Goal: Task Accomplishment & Management: Complete application form

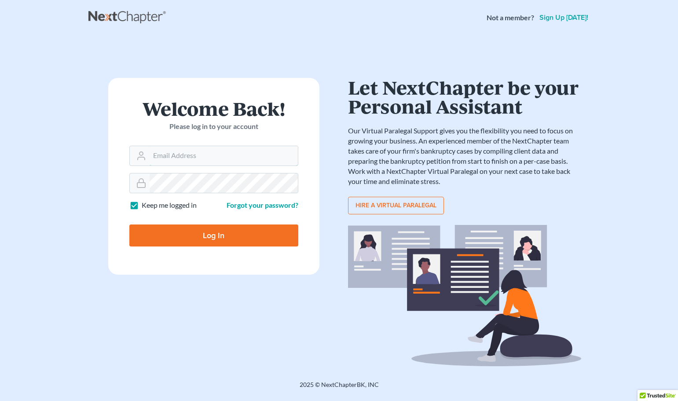
type input "lacylaw2013@gmail.com"
click at [214, 238] on input "Log In" at bounding box center [213, 235] width 169 height 22
type input "Thinking..."
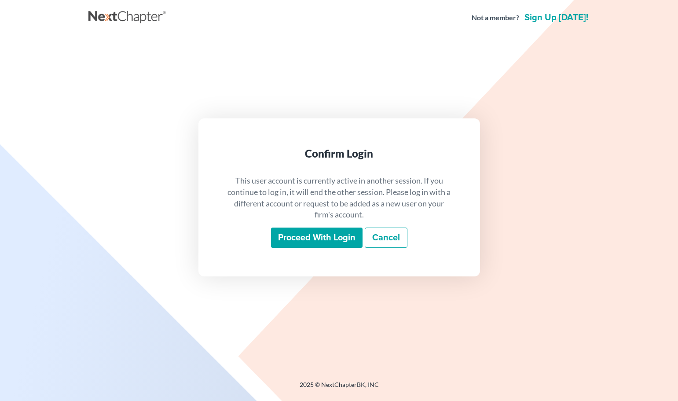
click at [301, 237] on input "Proceed with login" at bounding box center [317, 238] width 92 height 20
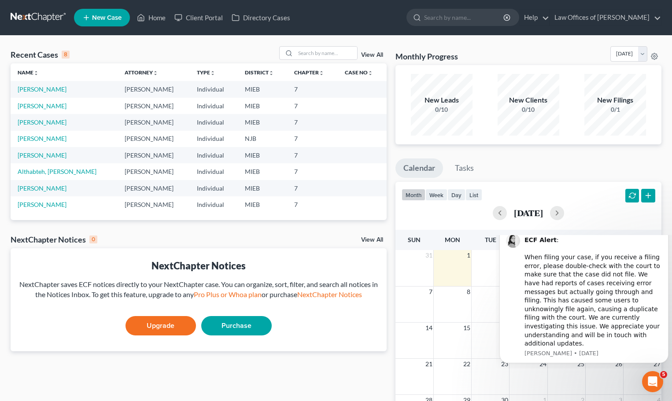
click at [93, 19] on span "New Case" at bounding box center [106, 18] width 29 height 7
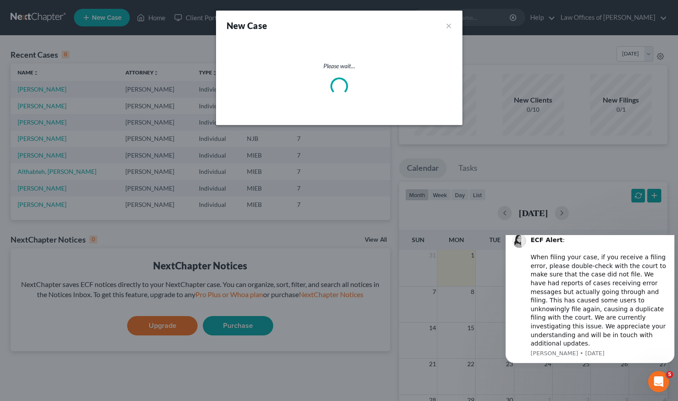
select select "40"
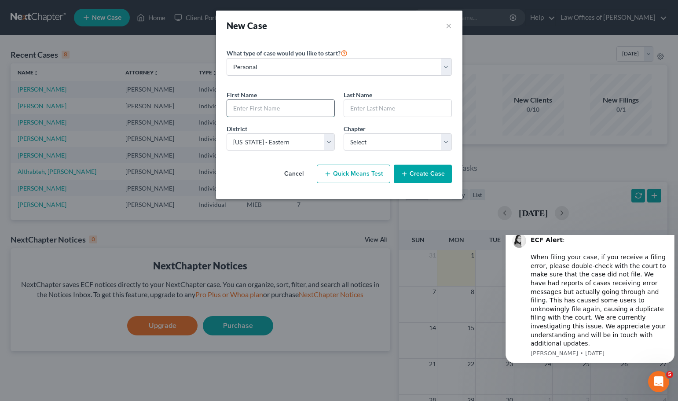
click at [278, 107] on input "text" at bounding box center [280, 108] width 107 height 17
type input "[PERSON_NAME]"
type input "Spalding"
click at [447, 147] on select "Select 7 11 12 13" at bounding box center [398, 142] width 108 height 18
select select "0"
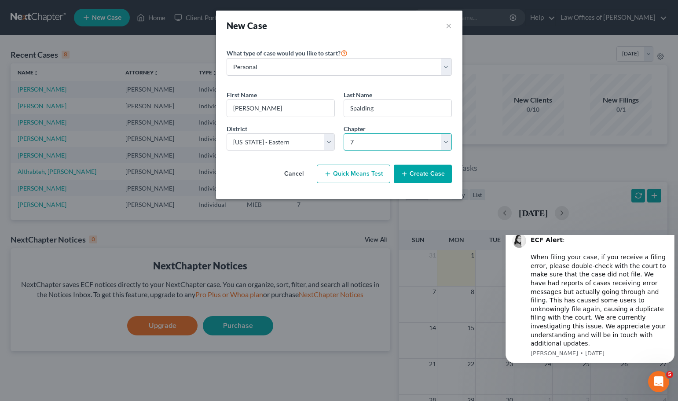
click at [344, 133] on select "Select 7 11 12 13" at bounding box center [398, 142] width 108 height 18
click at [416, 176] on button "Create Case" at bounding box center [423, 174] width 58 height 18
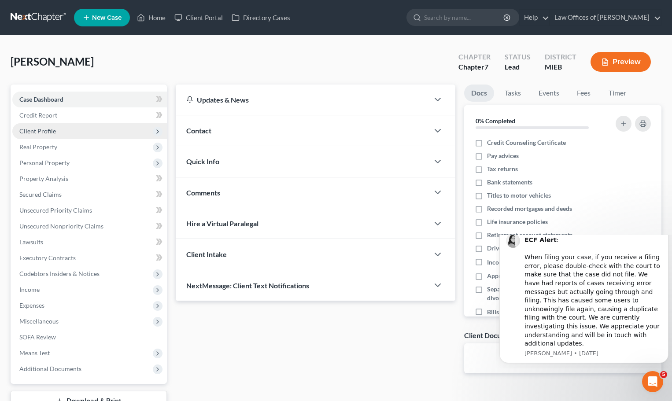
click at [58, 129] on span "Client Profile" at bounding box center [89, 131] width 154 height 16
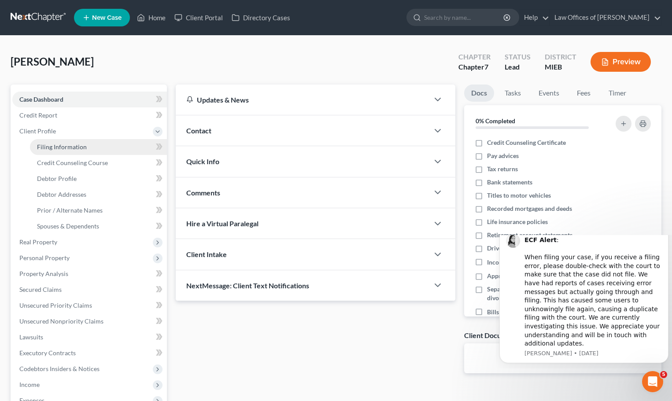
click at [63, 150] on span "Filing Information" at bounding box center [62, 146] width 50 height 7
select select "1"
select select "0"
select select "40"
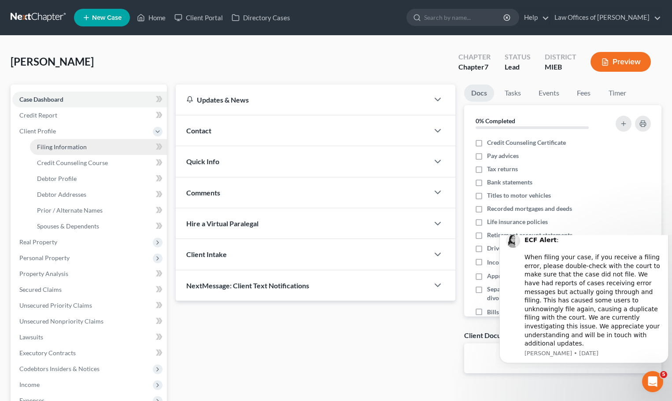
select select "23"
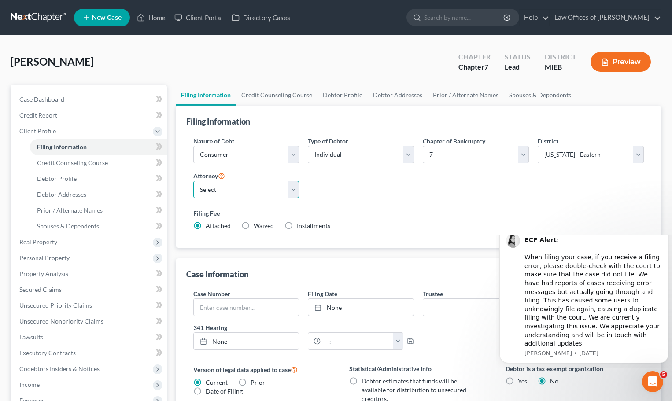
click at [295, 193] on select "Select [PERSON_NAME] - MIEB [PERSON_NAME] - PAEB [PERSON_NAME] - MI" at bounding box center [246, 190] width 106 height 18
click at [321, 214] on label "Filing Fee" at bounding box center [418, 213] width 451 height 9
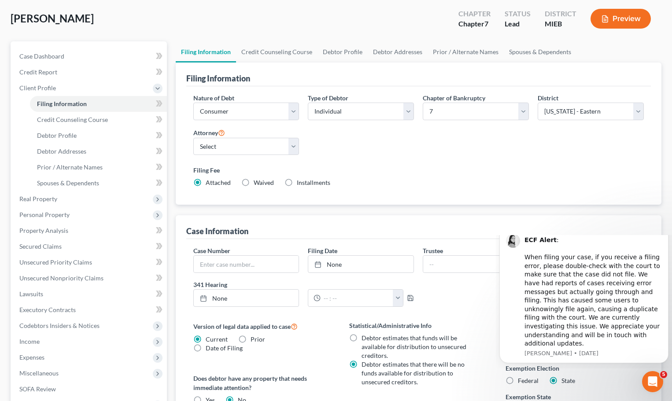
scroll to position [44, 0]
click at [254, 183] on label "Waived Waived" at bounding box center [264, 181] width 20 height 9
click at [257, 183] on input "Waived Waived" at bounding box center [260, 180] width 6 height 6
radio input "true"
radio input "false"
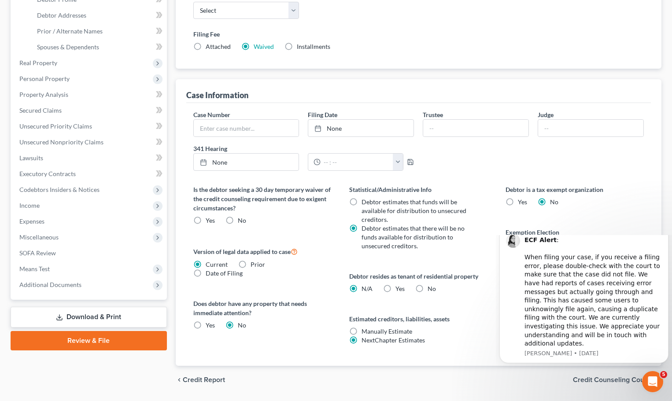
scroll to position [206, 0]
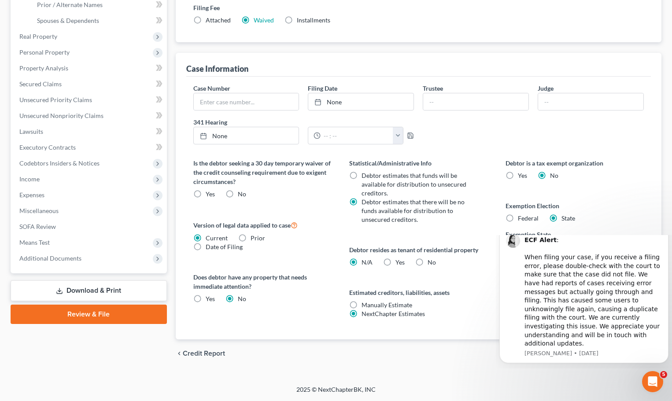
click at [395, 263] on label "Yes Yes" at bounding box center [399, 262] width 9 height 9
click at [399, 263] on input "Yes Yes" at bounding box center [402, 261] width 6 height 6
radio input "true"
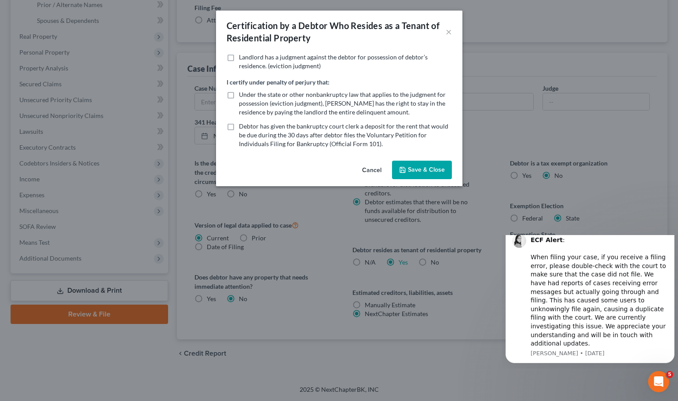
click at [368, 169] on button "Cancel" at bounding box center [371, 171] width 33 height 18
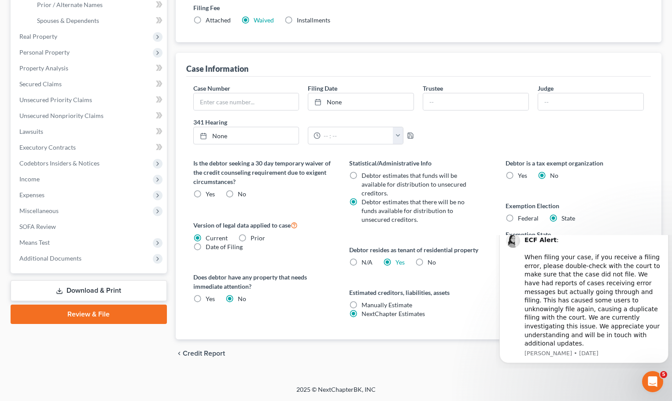
click at [361, 261] on label "N/A" at bounding box center [366, 262] width 11 height 9
click at [365, 261] on input "N/A" at bounding box center [368, 261] width 6 height 6
radio input "true"
click at [395, 261] on label "Yes Yes" at bounding box center [399, 262] width 9 height 9
click at [399, 261] on input "Yes Yes" at bounding box center [402, 261] width 6 height 6
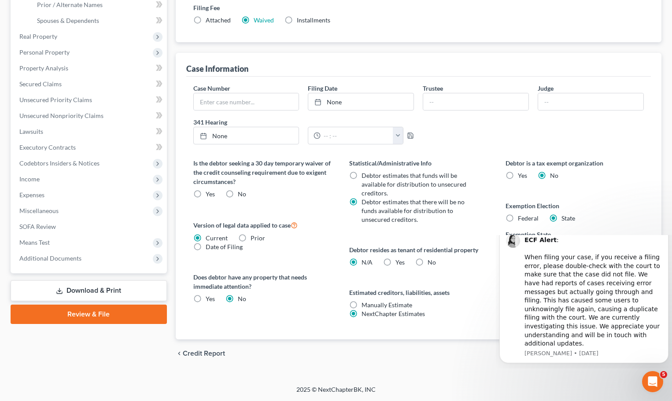
radio input "true"
radio input "false"
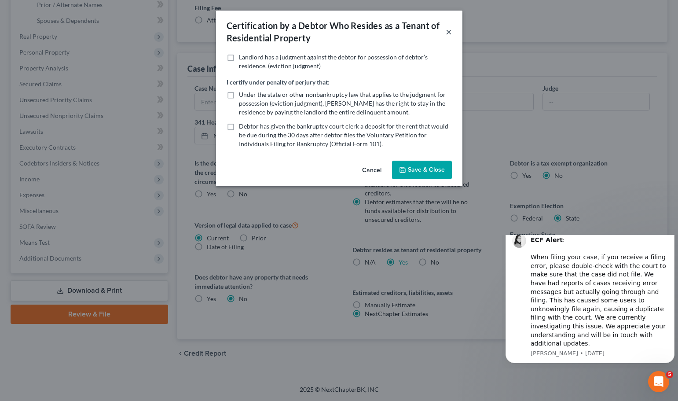
click at [448, 32] on button "×" at bounding box center [449, 31] width 6 height 11
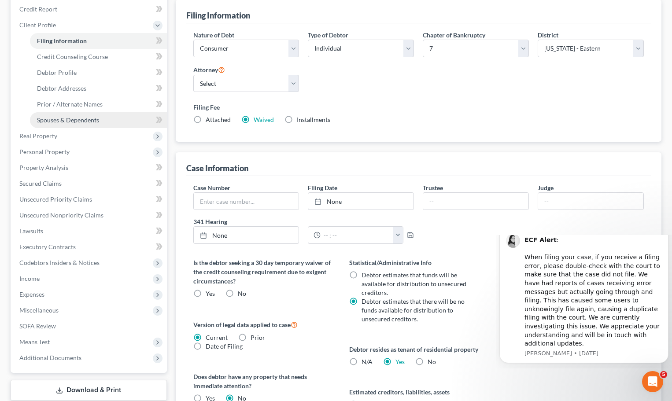
scroll to position [74, 0]
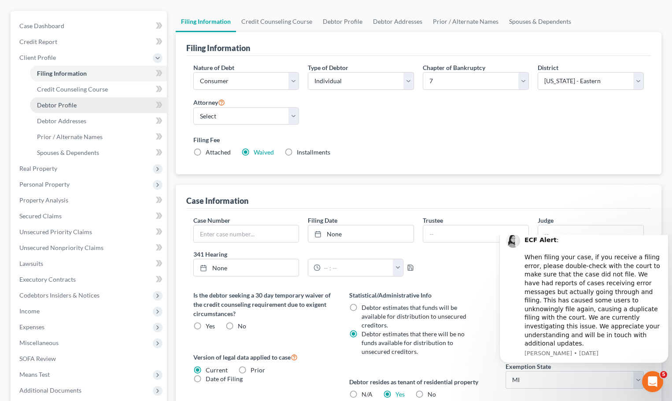
click at [73, 104] on span "Debtor Profile" at bounding box center [57, 104] width 40 height 7
select select "0"
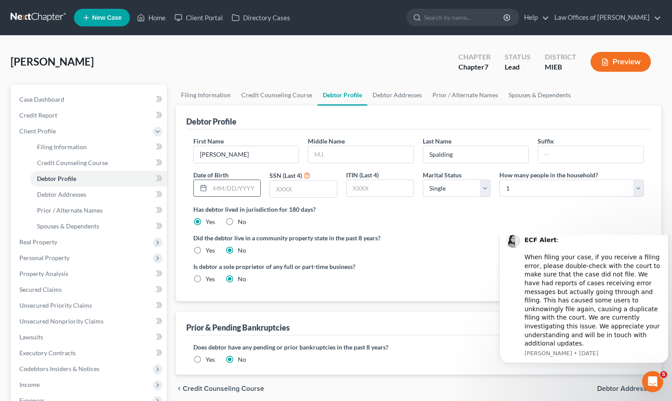
click at [225, 192] on input "text" at bounding box center [235, 188] width 51 height 17
click at [221, 186] on input "02271992" at bounding box center [235, 188] width 51 height 17
click at [229, 188] on input "02/271992" at bounding box center [235, 188] width 51 height 17
type input "[DATE]"
click at [636, 194] on select "Select 1 2 3 4 5 6 7 8 9 10 11 12 13 14 15 16 17 18 19 20" at bounding box center [571, 189] width 144 height 18
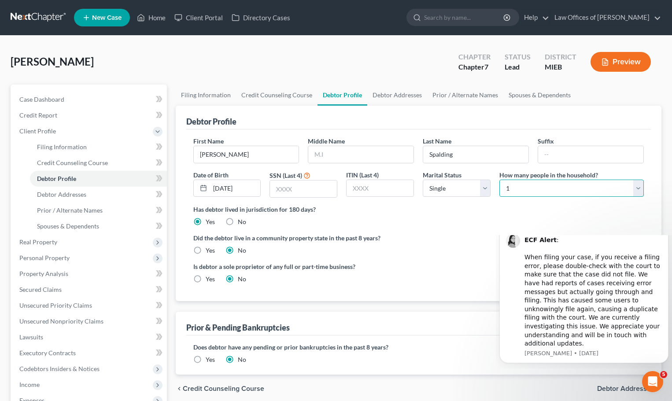
select select "3"
click at [499, 180] on select "Select 1 2 3 4 5 6 7 8 9 10 11 12 13 14 15 16 17 18 19 20" at bounding box center [571, 189] width 144 height 18
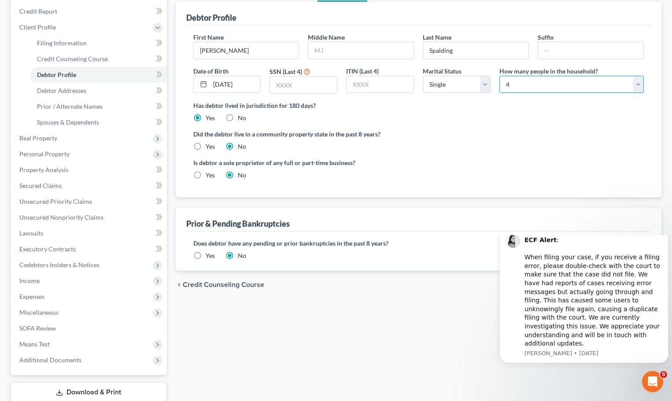
scroll to position [30, 0]
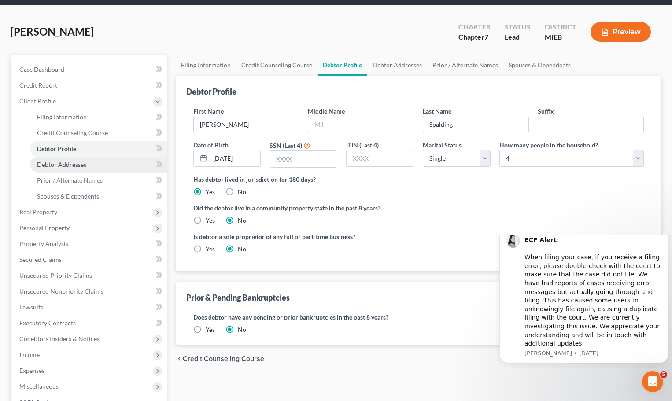
click at [107, 161] on link "Debtor Addresses" at bounding box center [98, 165] width 137 height 16
select select "0"
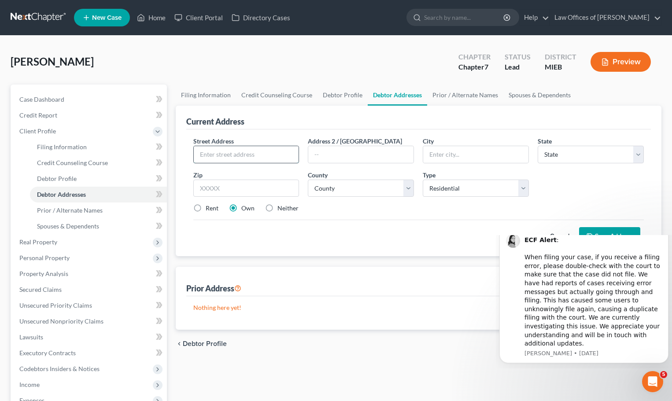
click at [227, 158] on input "text" at bounding box center [246, 154] width 105 height 17
type input "[STREET_ADDRESS]"
type input "Ypsilanti"
select select "23"
click at [215, 186] on input "text" at bounding box center [246, 189] width 106 height 18
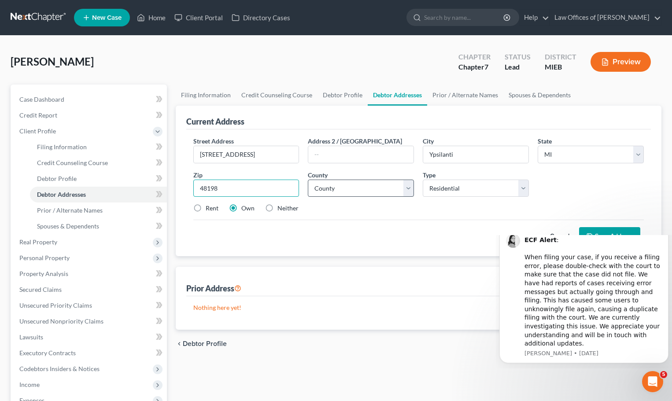
type input "48198"
click at [359, 193] on select "[GEOGRAPHIC_DATA] [GEOGRAPHIC_DATA] [GEOGRAPHIC_DATA] [GEOGRAPHIC_DATA] [GEOGRA…" at bounding box center [361, 189] width 106 height 18
select select "80"
click at [308, 180] on select "[GEOGRAPHIC_DATA] [GEOGRAPHIC_DATA] [GEOGRAPHIC_DATA] [GEOGRAPHIC_DATA] [GEOGRA…" at bounding box center [361, 189] width 106 height 18
click at [206, 210] on label "Rent" at bounding box center [212, 208] width 13 height 9
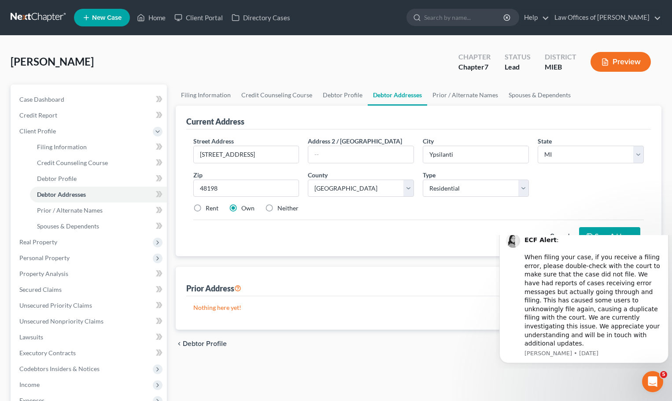
click at [209, 210] on input "Rent" at bounding box center [212, 207] width 6 height 6
radio input "true"
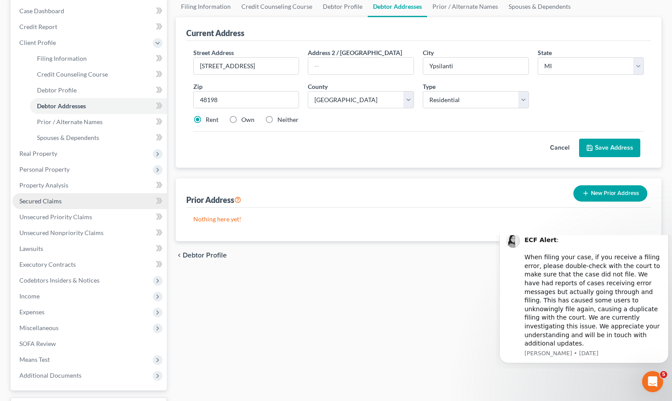
scroll to position [74, 0]
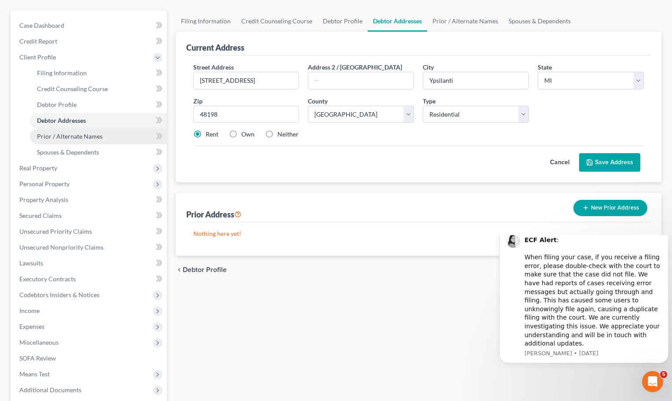
click at [112, 135] on link "Prior / Alternate Names" at bounding box center [98, 137] width 137 height 16
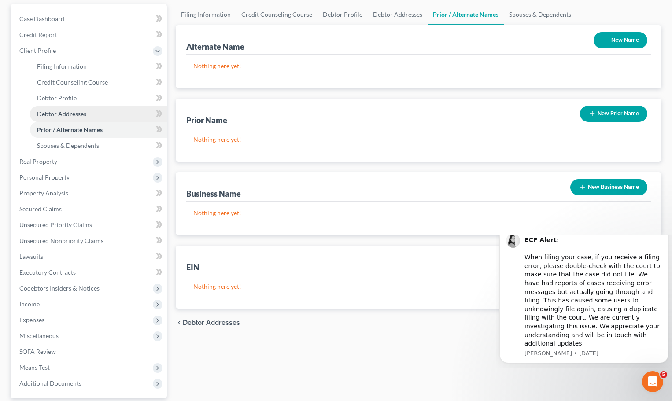
scroll to position [88, 0]
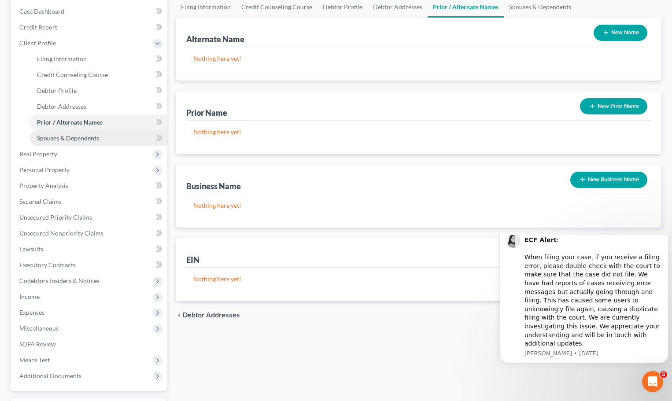
click at [63, 140] on span "Spouses & Dependents" at bounding box center [68, 137] width 62 height 7
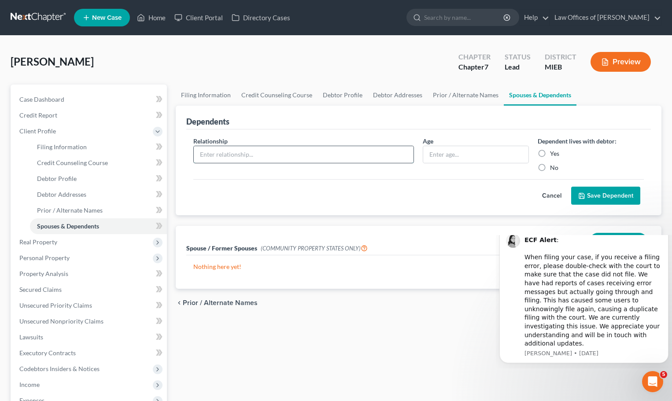
click at [255, 158] on input "text" at bounding box center [304, 154] width 220 height 17
type input "[PERSON_NAME]"
type input "11"
click at [550, 151] on label "Yes" at bounding box center [554, 153] width 9 height 9
click at [553, 151] on input "Yes" at bounding box center [556, 152] width 6 height 6
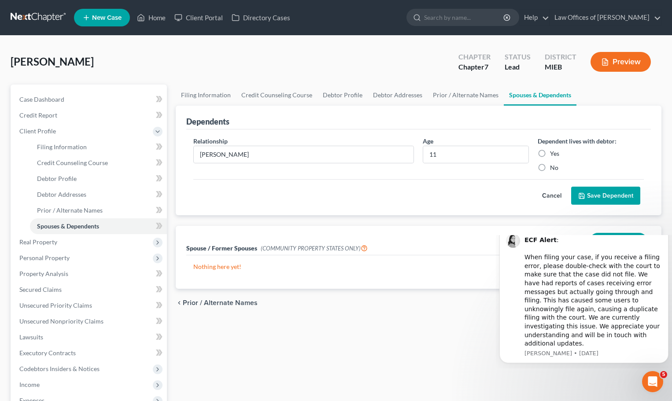
radio input "true"
click at [591, 193] on button "Save Dependent" at bounding box center [605, 196] width 69 height 18
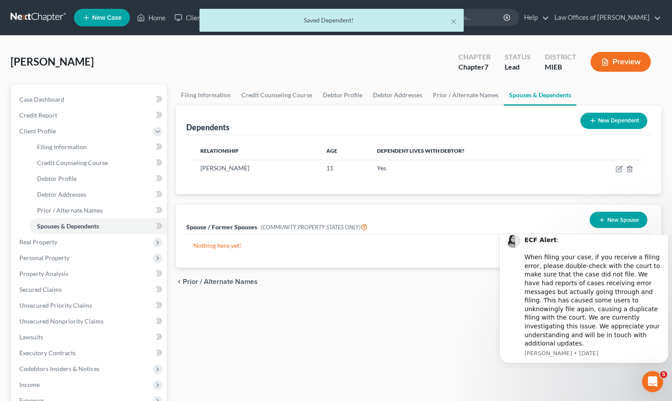
click at [601, 126] on button "New Dependent" at bounding box center [613, 121] width 67 height 16
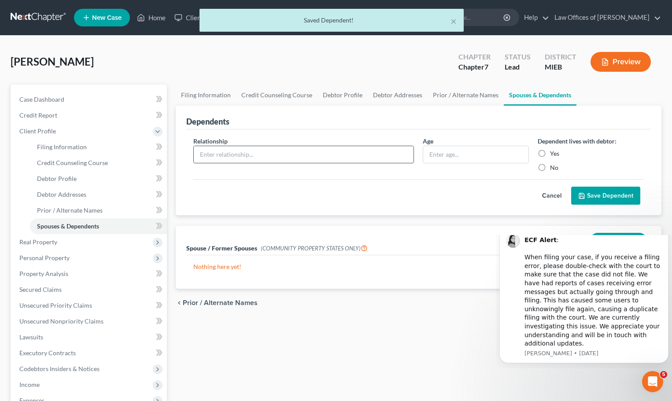
click at [358, 162] on input "text" at bounding box center [304, 154] width 220 height 17
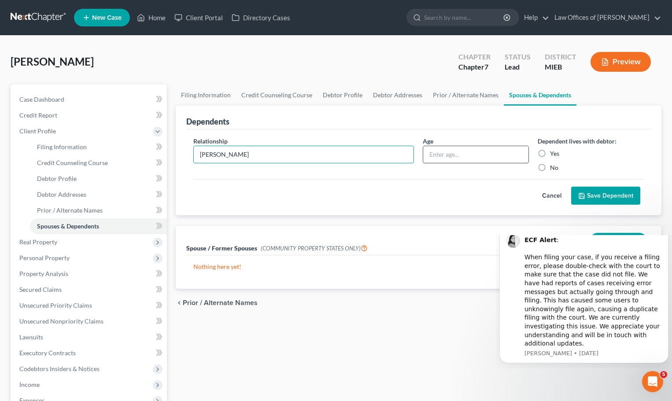
type input "[PERSON_NAME]"
click at [447, 150] on input "text" at bounding box center [475, 154] width 105 height 17
type input "7"
click at [550, 156] on label "Yes" at bounding box center [554, 153] width 9 height 9
click at [553, 155] on input "Yes" at bounding box center [556, 152] width 6 height 6
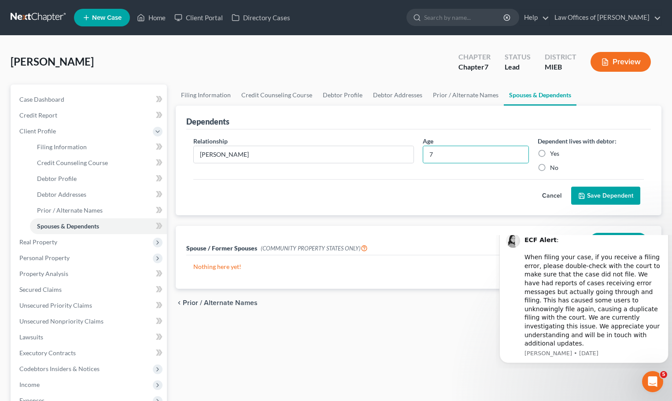
radio input "true"
click at [592, 195] on button "Save Dependent" at bounding box center [605, 196] width 69 height 18
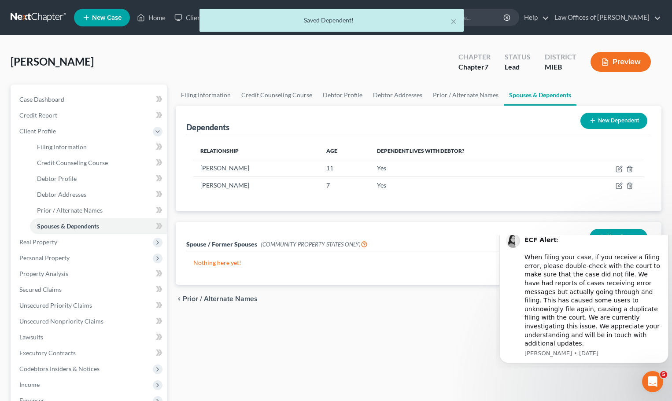
click at [597, 117] on button "New Dependent" at bounding box center [613, 121] width 67 height 16
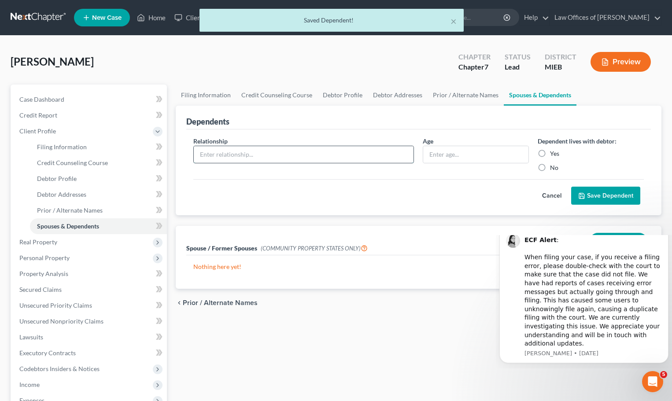
click at [386, 151] on input "text" at bounding box center [304, 154] width 220 height 17
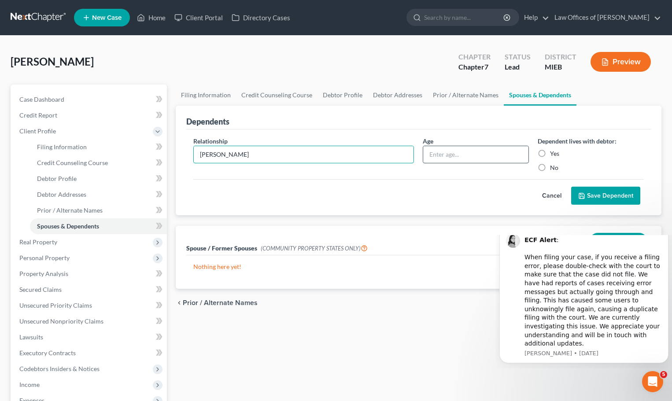
type input "[PERSON_NAME]"
click at [444, 156] on input "text" at bounding box center [475, 154] width 105 height 17
type input "5"
click at [550, 154] on label "Yes" at bounding box center [554, 153] width 9 height 9
click at [553, 154] on input "Yes" at bounding box center [556, 152] width 6 height 6
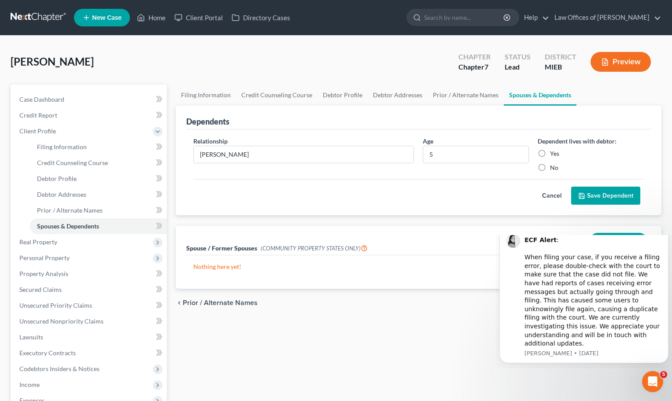
radio input "true"
click at [592, 199] on button "Save Dependent" at bounding box center [605, 196] width 69 height 18
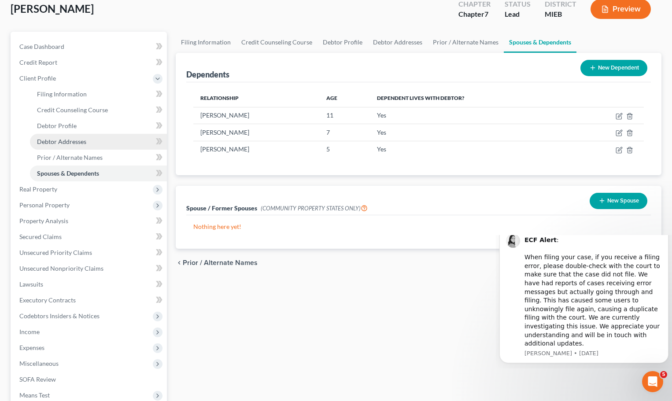
scroll to position [44, 0]
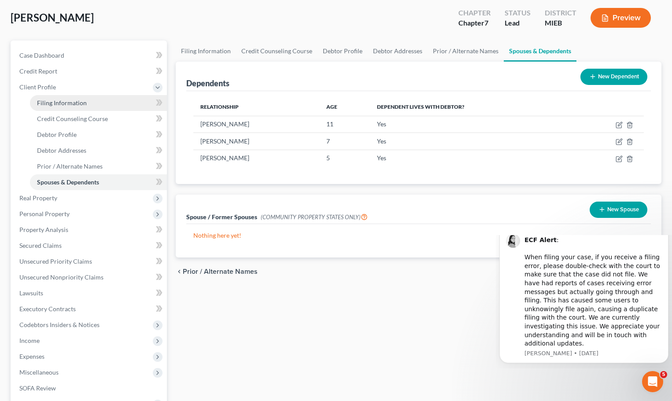
click at [103, 99] on link "Filing Information" at bounding box center [98, 103] width 137 height 16
select select "1"
select select "0"
select select "40"
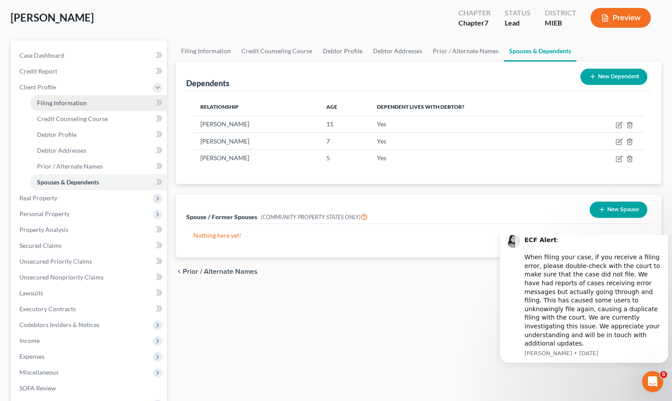
select select "23"
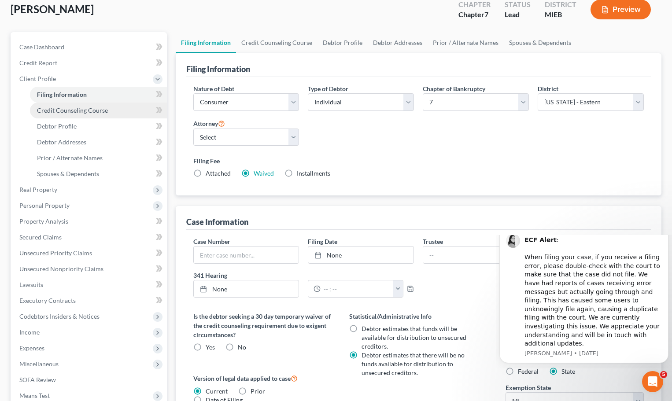
scroll to position [88, 0]
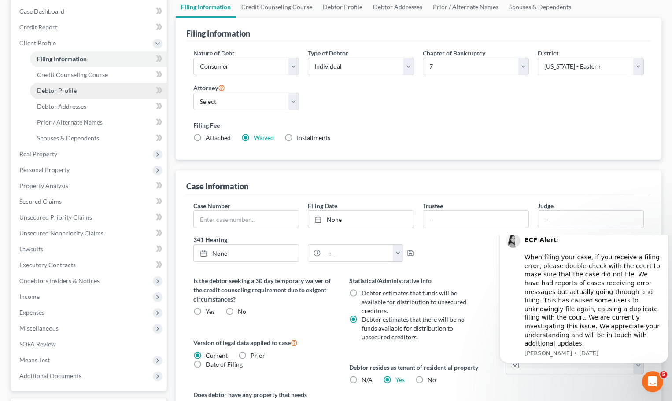
click at [102, 95] on link "Debtor Profile" at bounding box center [98, 91] width 137 height 16
select select "0"
select select "3"
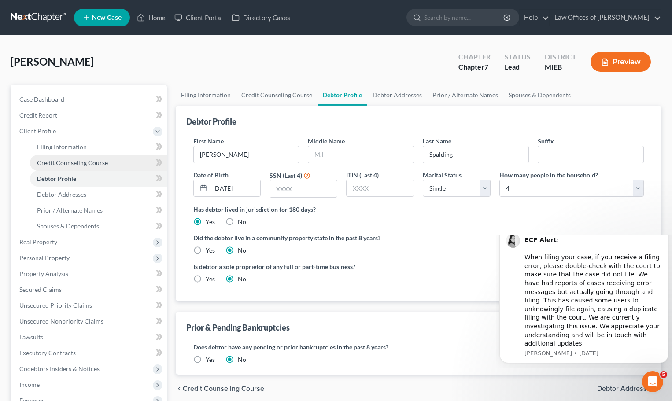
click at [101, 161] on span "Credit Counseling Course" at bounding box center [72, 162] width 71 height 7
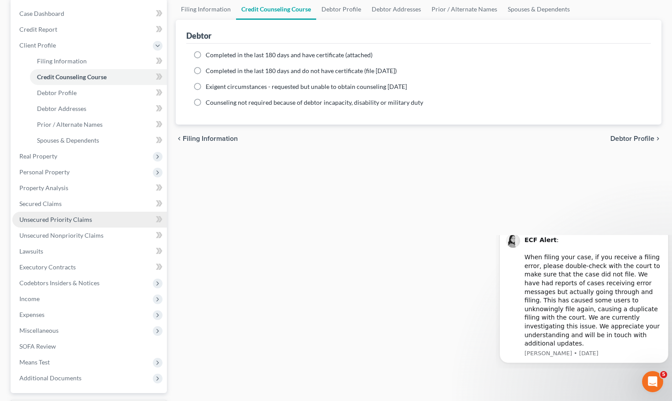
scroll to position [88, 0]
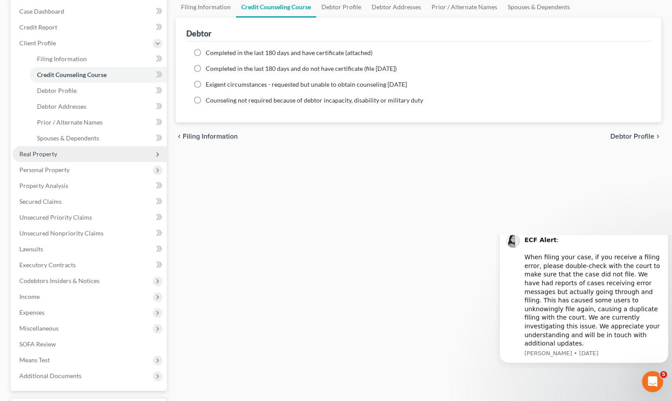
click at [59, 154] on span "Real Property" at bounding box center [89, 154] width 154 height 16
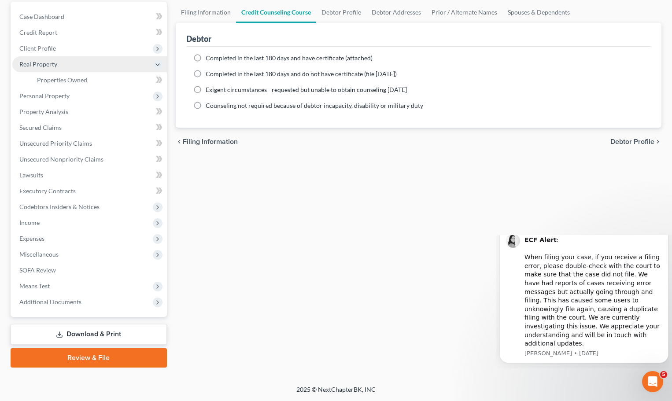
scroll to position [83, 0]
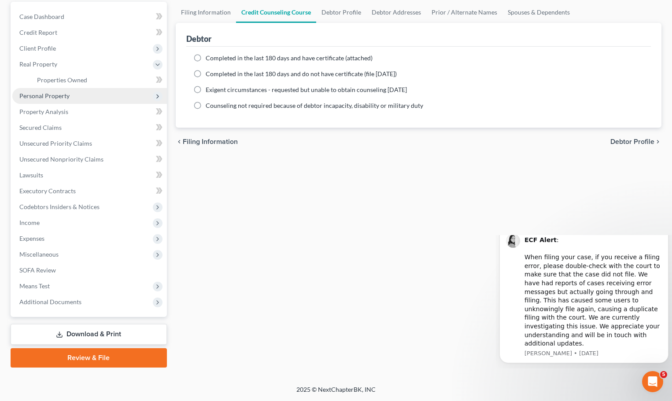
click at [66, 97] on span "Personal Property" at bounding box center [44, 95] width 50 height 7
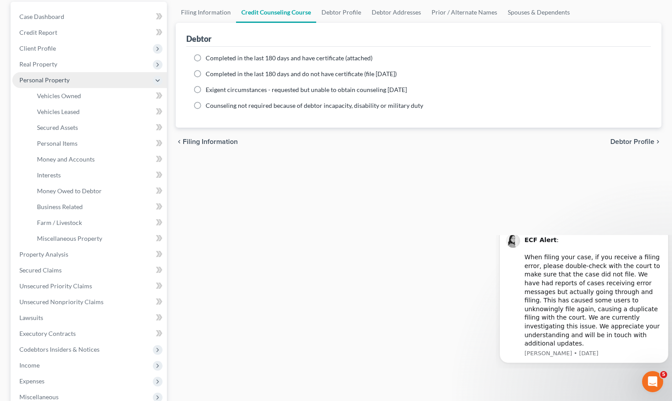
scroll to position [88, 0]
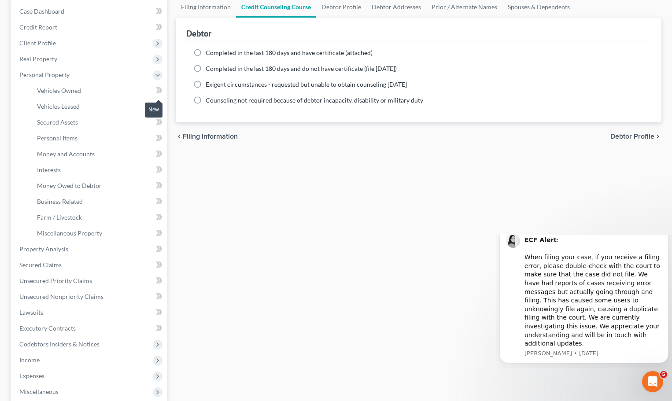
click at [156, 92] on icon at bounding box center [159, 90] width 7 height 11
click at [160, 94] on icon at bounding box center [159, 90] width 7 height 11
click at [158, 91] on icon at bounding box center [158, 90] width 4 height 6
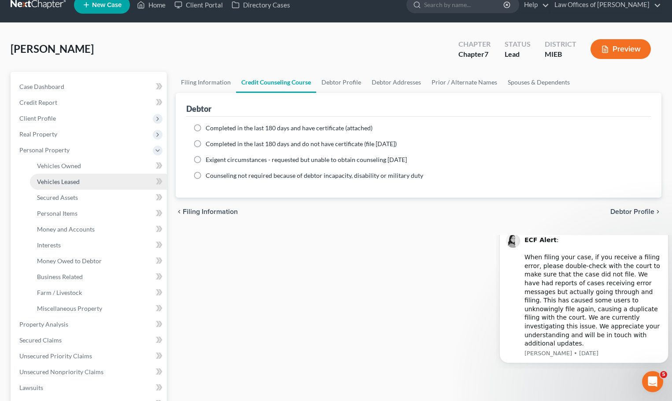
scroll to position [0, 0]
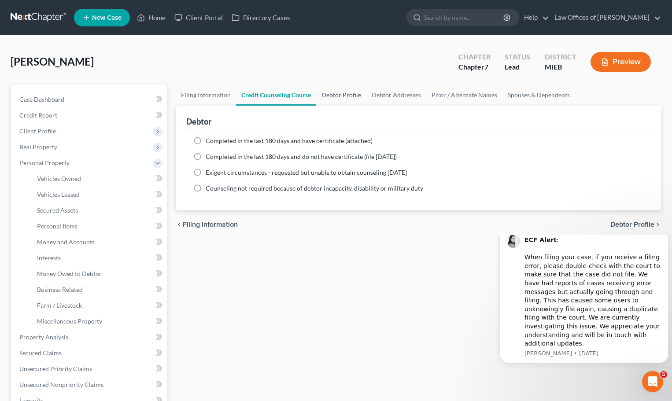
click at [332, 94] on link "Debtor Profile" at bounding box center [341, 95] width 50 height 21
select select "0"
select select "3"
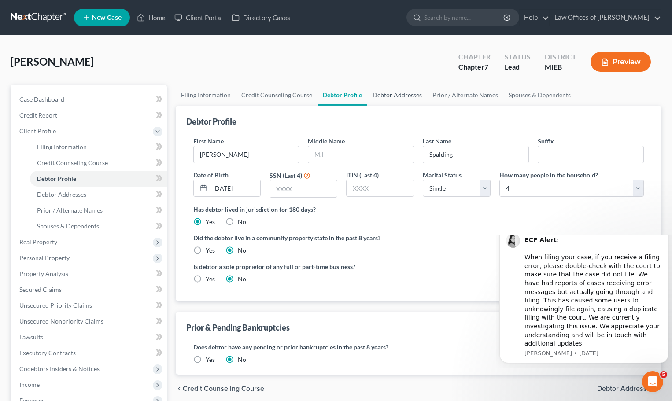
click at [378, 95] on link "Debtor Addresses" at bounding box center [397, 95] width 60 height 21
select select "0"
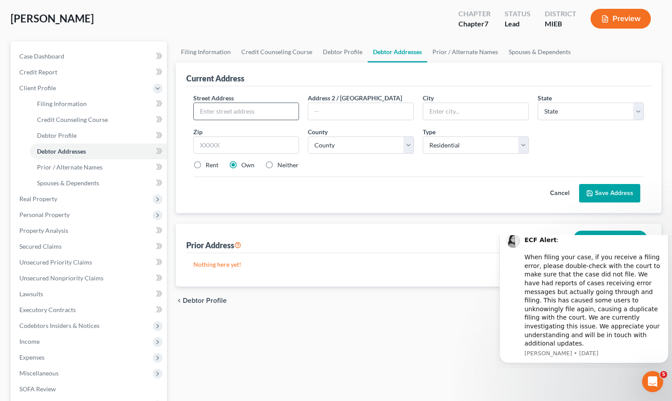
scroll to position [44, 0]
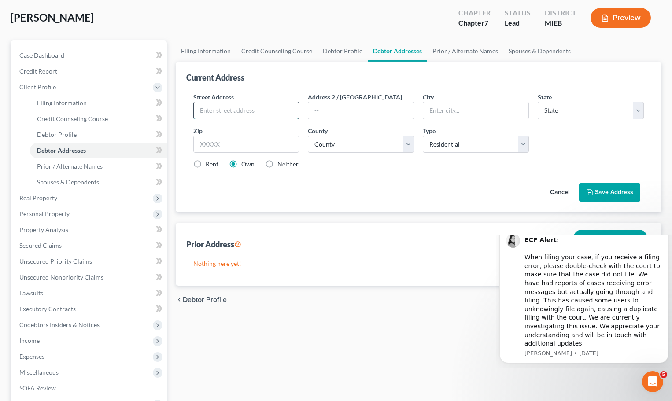
click at [236, 112] on input "text" at bounding box center [246, 110] width 105 height 17
type input "1"
type input "610 Woodlawn"
type input "Ypsilanti"
select select "23"
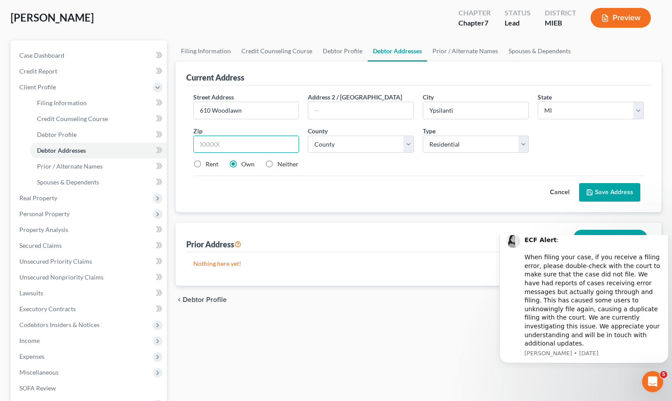
click at [206, 143] on input "text" at bounding box center [246, 145] width 106 height 18
type input "48198"
click at [404, 145] on select "[GEOGRAPHIC_DATA] [GEOGRAPHIC_DATA] [GEOGRAPHIC_DATA] [GEOGRAPHIC_DATA] [GEOGRA…" at bounding box center [361, 145] width 106 height 18
select select "80"
click at [308, 136] on select "[GEOGRAPHIC_DATA] [GEOGRAPHIC_DATA] [GEOGRAPHIC_DATA] [GEOGRAPHIC_DATA] [GEOGRA…" at bounding box center [361, 145] width 106 height 18
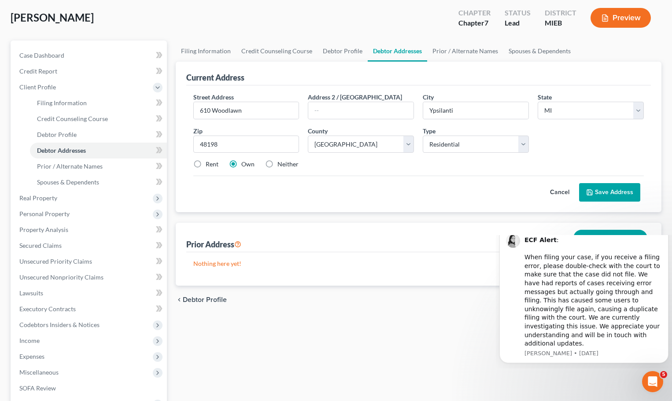
click at [206, 163] on label "Rent" at bounding box center [212, 164] width 13 height 9
click at [209, 163] on input "Rent" at bounding box center [212, 163] width 6 height 6
radio input "true"
click at [603, 188] on button "Save Address" at bounding box center [609, 192] width 61 height 18
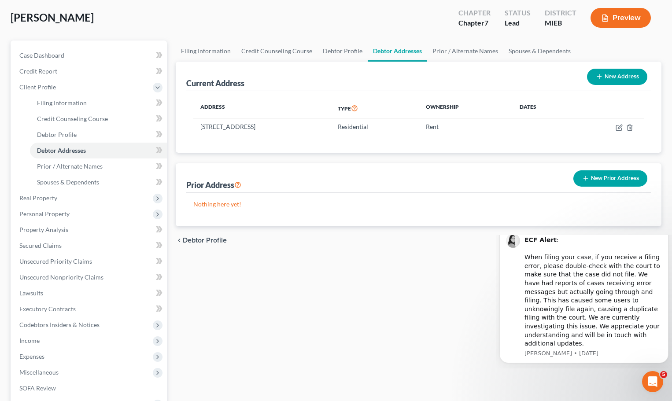
click at [585, 177] on line "button" at bounding box center [585, 179] width 0 height 4
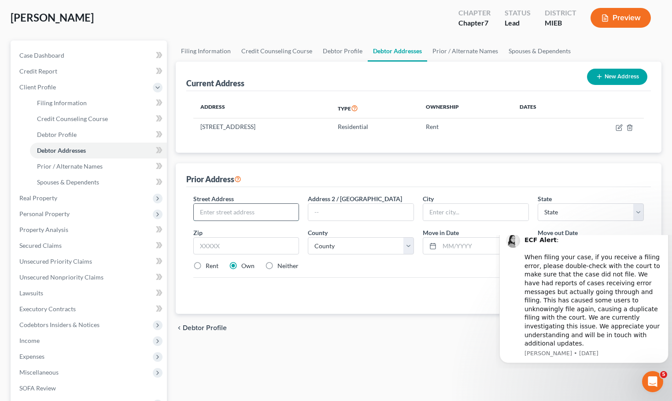
click at [241, 211] on input "text" at bounding box center [246, 212] width 105 height 17
type input "[STREET_ADDRESS]"
type input "Ypsilanti"
select select "23"
click at [210, 243] on input "text" at bounding box center [246, 246] width 106 height 18
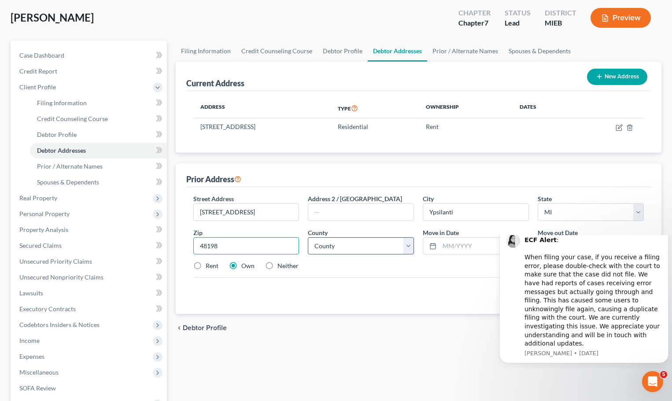
type input "48198"
click at [405, 252] on select "[GEOGRAPHIC_DATA] [GEOGRAPHIC_DATA] [GEOGRAPHIC_DATA] [GEOGRAPHIC_DATA] [GEOGRA…" at bounding box center [361, 246] width 106 height 18
select select "80"
click at [308, 237] on select "[GEOGRAPHIC_DATA] [GEOGRAPHIC_DATA] [GEOGRAPHIC_DATA] [GEOGRAPHIC_DATA] [GEOGRA…" at bounding box center [361, 246] width 106 height 18
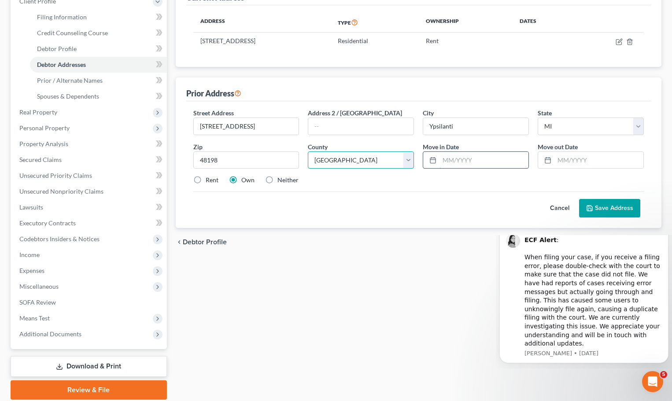
scroll to position [132, 0]
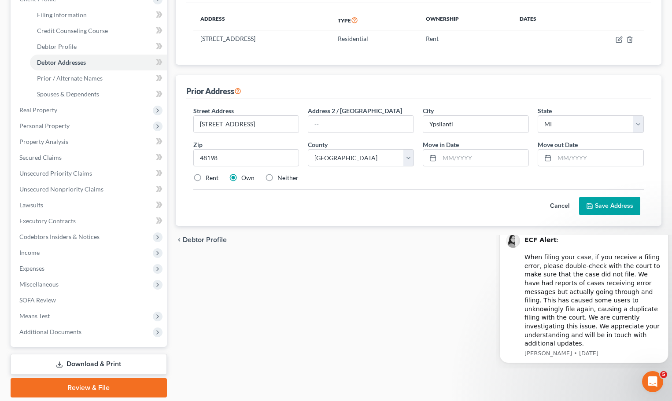
click at [277, 176] on label "Neither" at bounding box center [287, 177] width 21 height 9
click at [281, 176] on input "Neither" at bounding box center [284, 176] width 6 height 6
radio input "true"
click at [606, 206] on button "Save Address" at bounding box center [609, 206] width 61 height 18
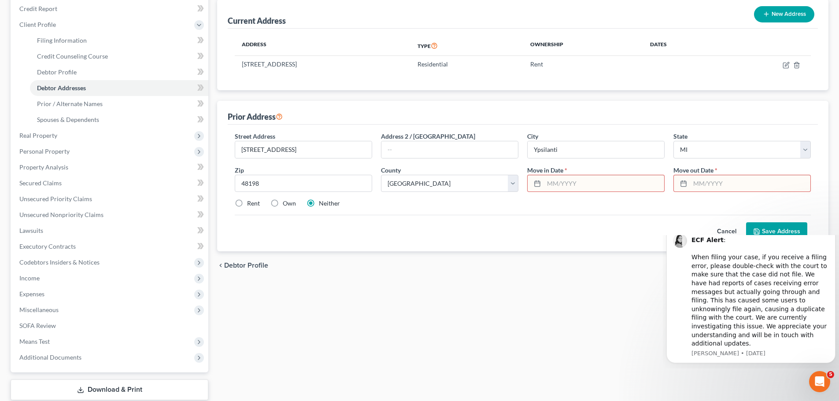
scroll to position [118, 0]
